Goal: Task Accomplishment & Management: Manage account settings

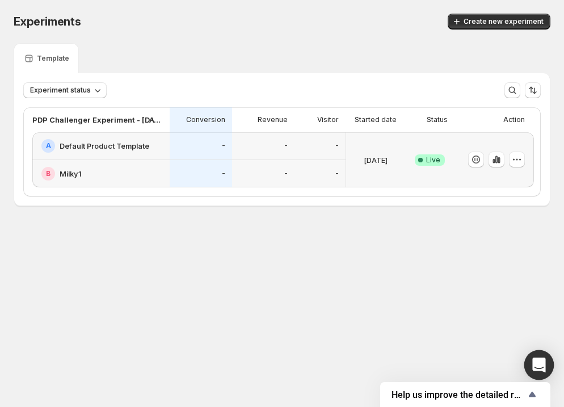
click at [530, 365] on div "Open Intercom Messenger" at bounding box center [540, 365] width 30 height 30
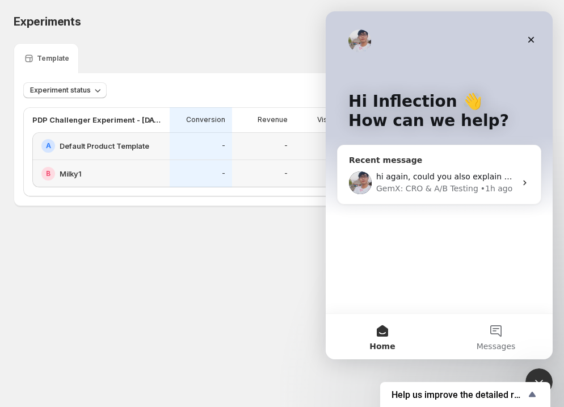
click at [473, 166] on div "hi again, could you also explain why there would be more purchases than checkou…" at bounding box center [439, 183] width 203 height 42
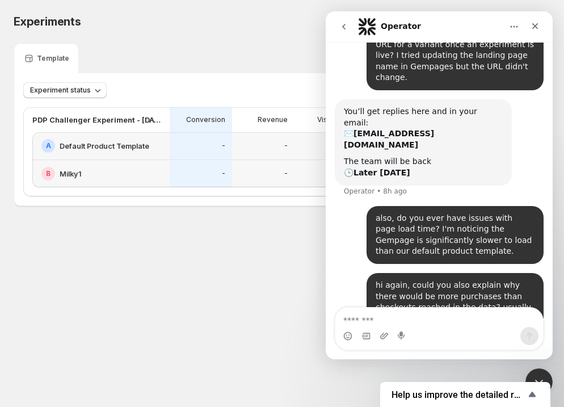
scroll to position [137, 0]
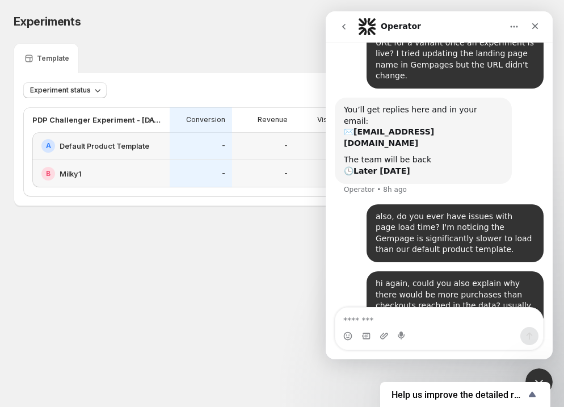
click at [200, 39] on div "Experiments. This page is ready Experiments Create new experiment" at bounding box center [282, 21] width 537 height 43
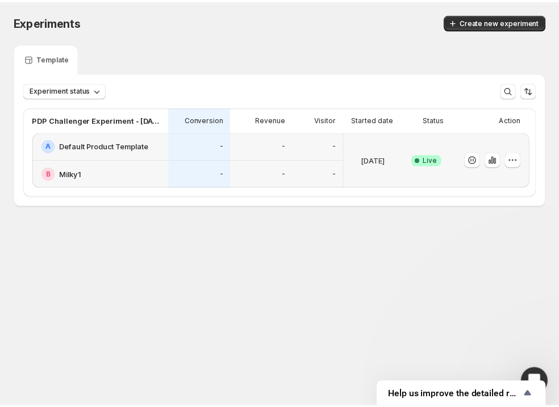
scroll to position [0, 0]
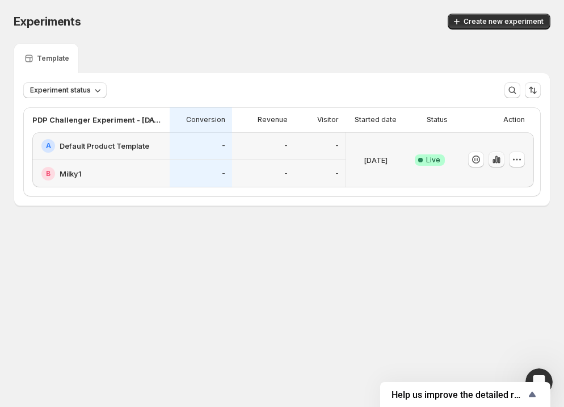
click at [496, 162] on icon "button" at bounding box center [497, 159] width 2 height 7
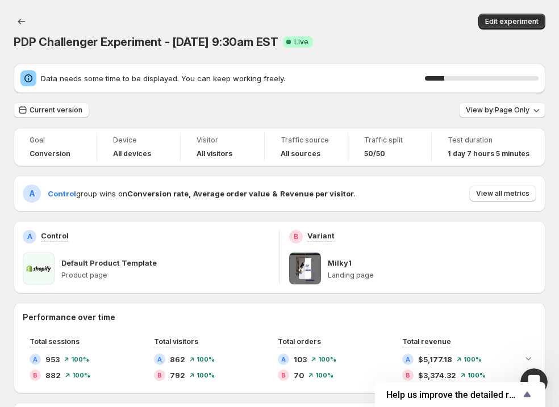
scroll to position [95, 0]
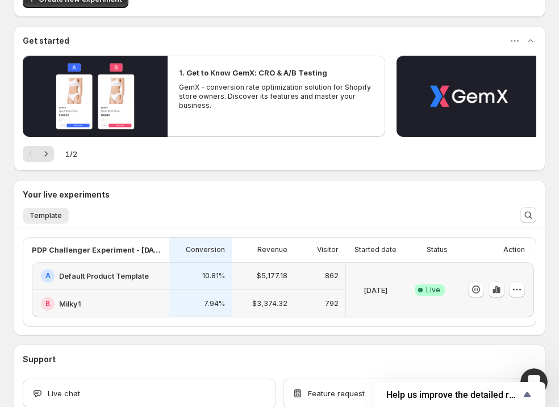
click at [526, 291] on div at bounding box center [493, 289] width 79 height 55
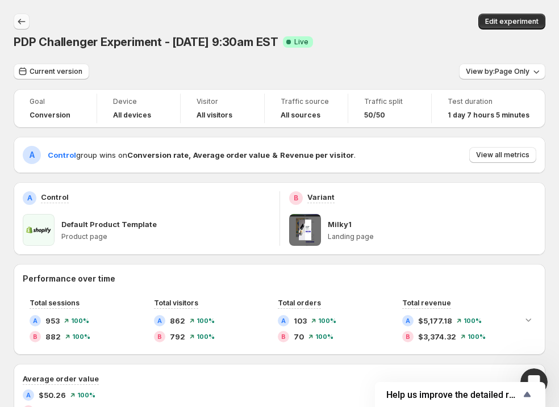
click at [19, 15] on button "Back" at bounding box center [22, 22] width 16 height 16
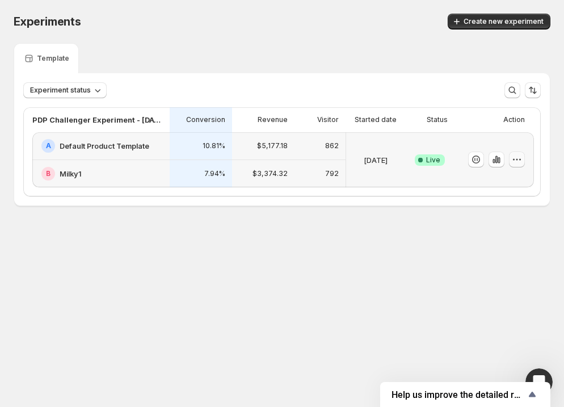
click at [520, 162] on icon "button" at bounding box center [517, 159] width 11 height 11
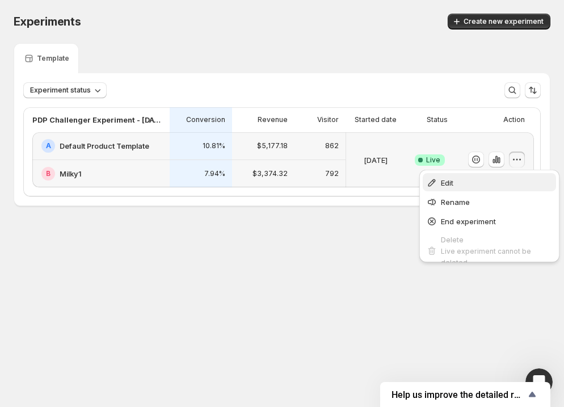
click at [516, 180] on span "Edit" at bounding box center [497, 182] width 112 height 11
